Goal: Task Accomplishment & Management: Manage account settings

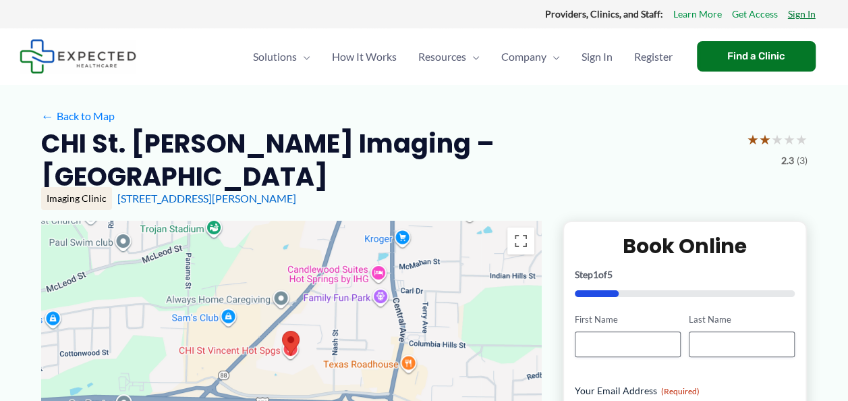
click at [792, 15] on link "Sign In" at bounding box center [802, 14] width 28 height 18
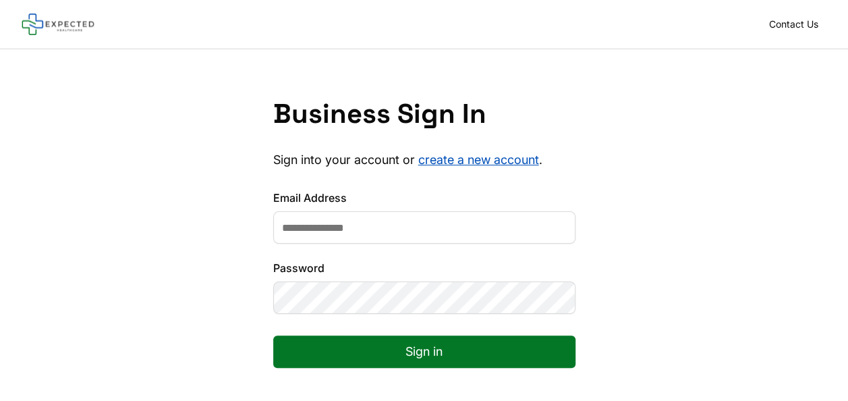
click at [374, 223] on input "Email Address" at bounding box center [424, 227] width 302 height 32
type input "**********"
click at [330, 345] on button "Sign in" at bounding box center [424, 351] width 302 height 32
